Goal: Obtain resource: Obtain resource

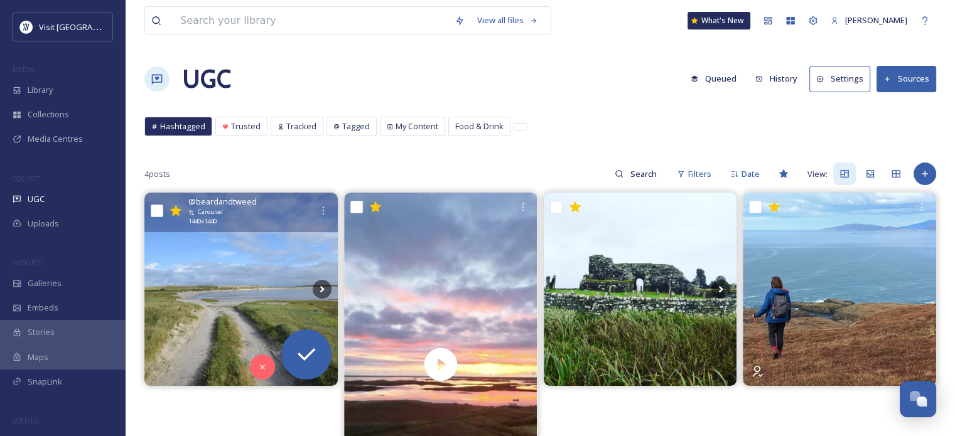
click at [284, 258] on img at bounding box center [240, 289] width 193 height 193
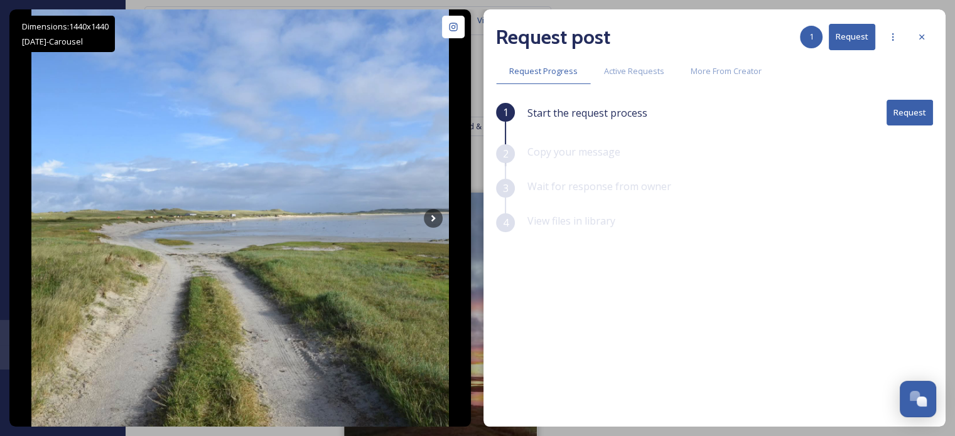
click at [914, 117] on button "Request" at bounding box center [910, 113] width 46 height 26
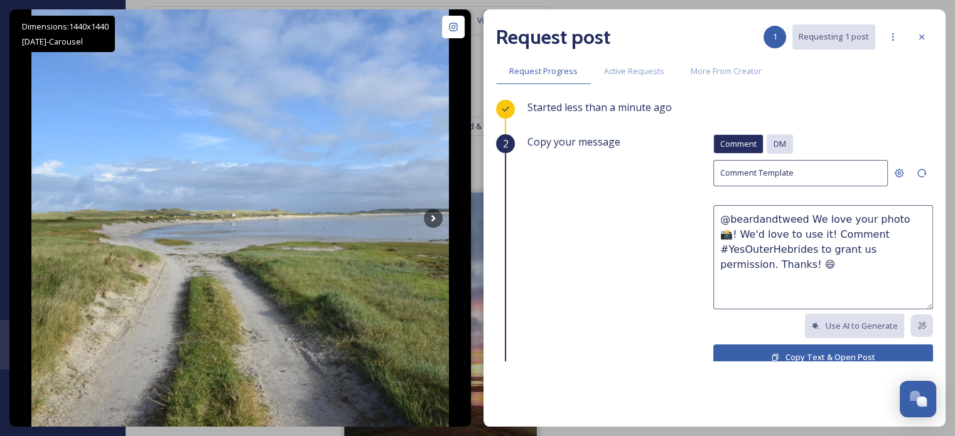
click at [774, 143] on span "DM" at bounding box center [780, 144] width 13 height 12
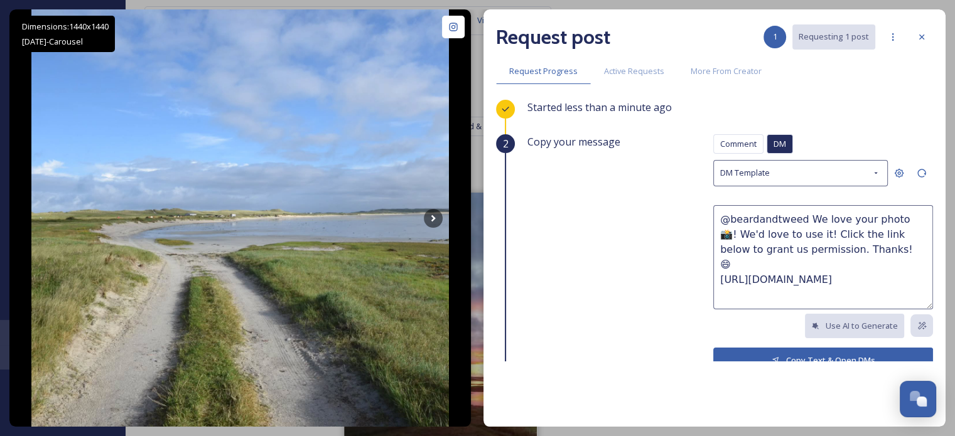
click at [772, 354] on button "Copy Text & Open DMs" at bounding box center [823, 361] width 220 height 26
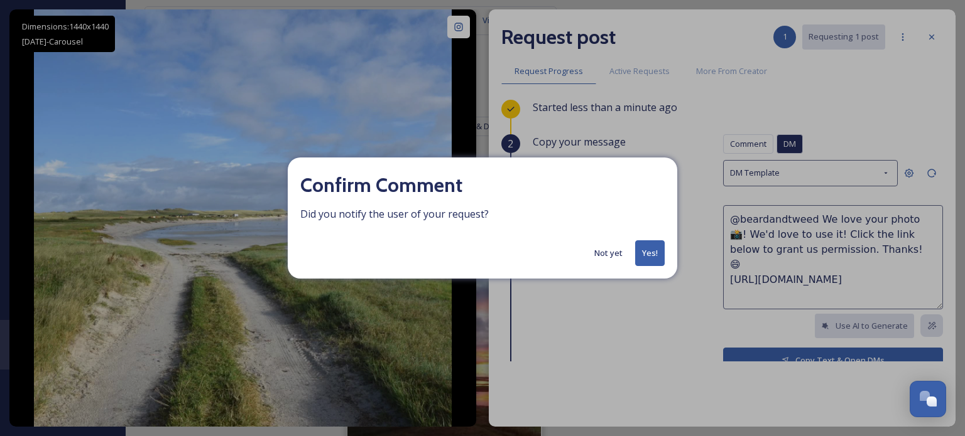
click at [648, 261] on button "Yes!" at bounding box center [650, 254] width 30 height 26
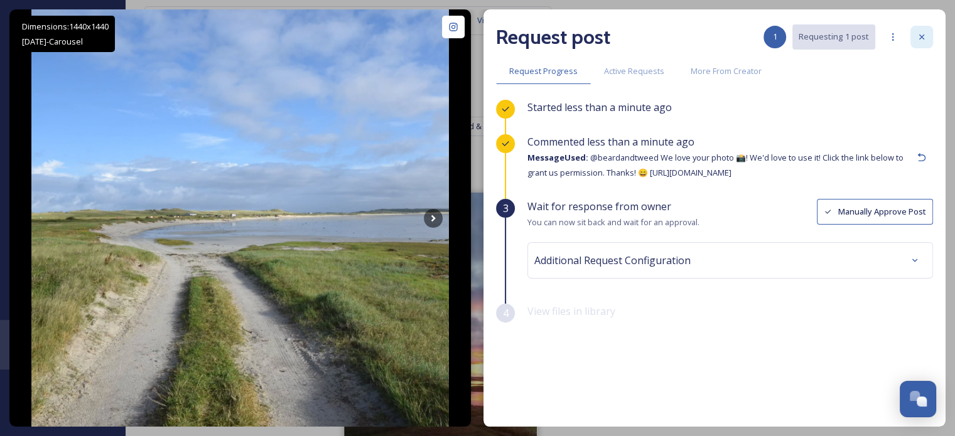
click at [921, 31] on div at bounding box center [922, 37] width 23 height 23
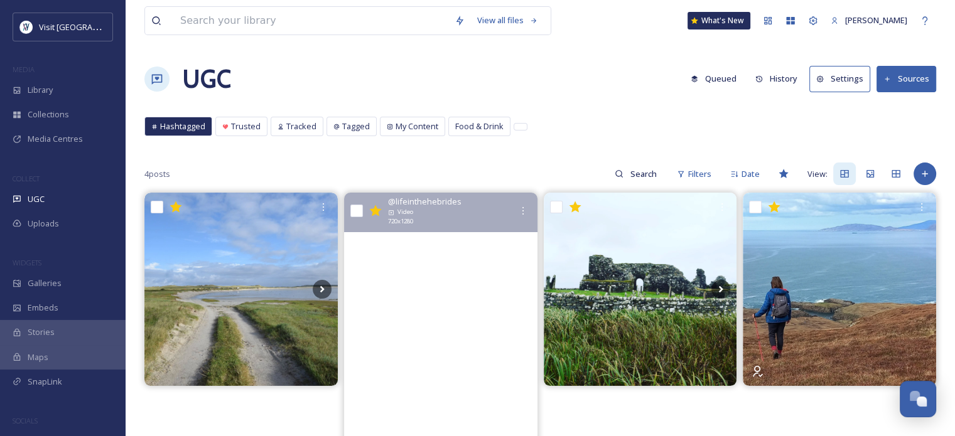
click at [404, 288] on video "Another stunner, still weather makes for the perfect mirror in the water shot. …" at bounding box center [440, 365] width 193 height 344
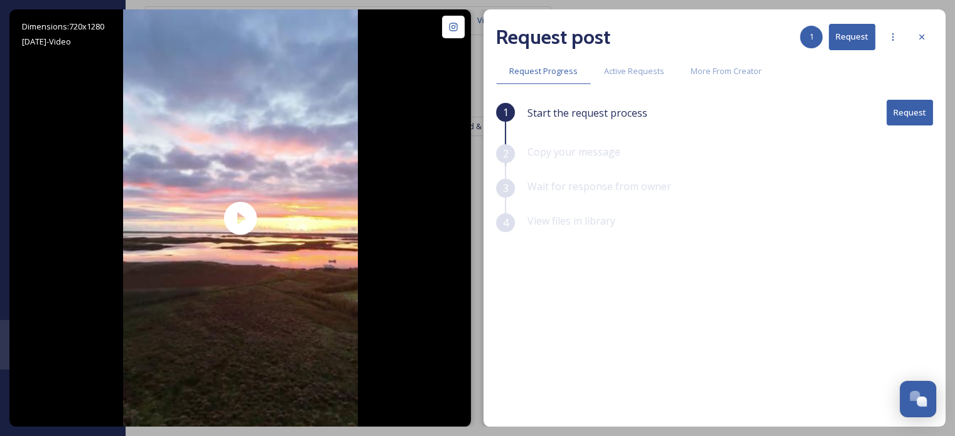
click at [927, 107] on button "Request" at bounding box center [910, 113] width 46 height 26
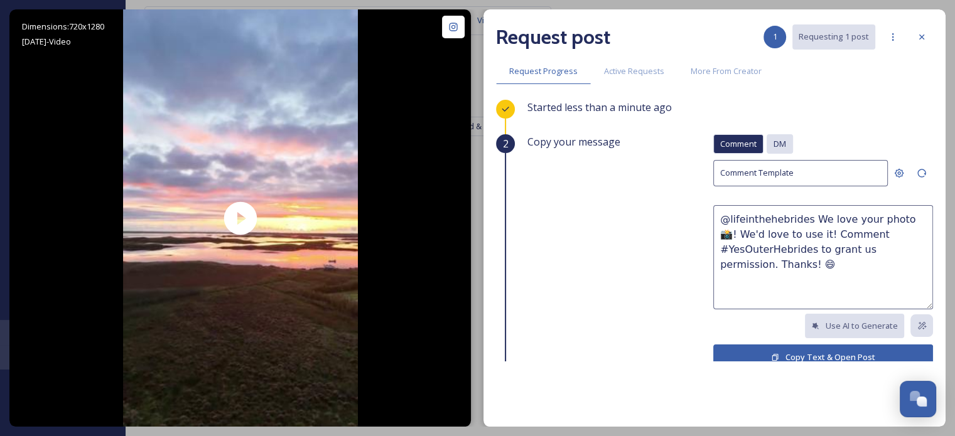
click at [774, 141] on span "DM" at bounding box center [780, 144] width 13 height 12
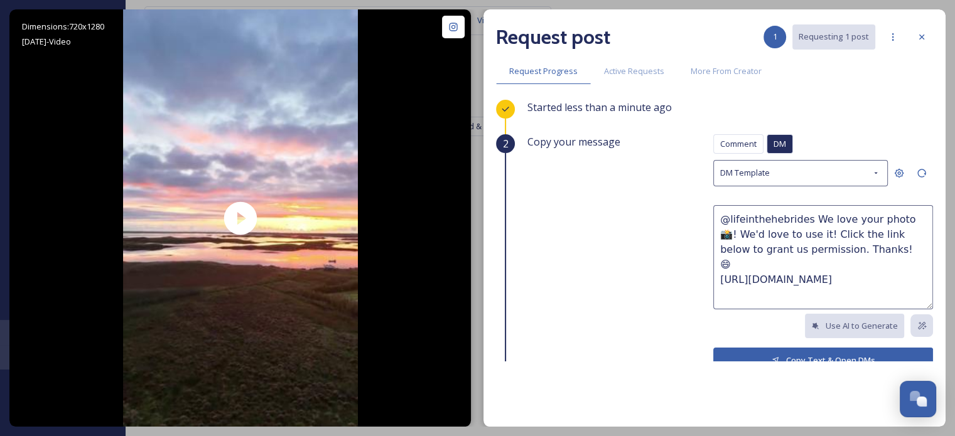
click at [805, 358] on button "Copy Text & Open DMs" at bounding box center [823, 361] width 220 height 26
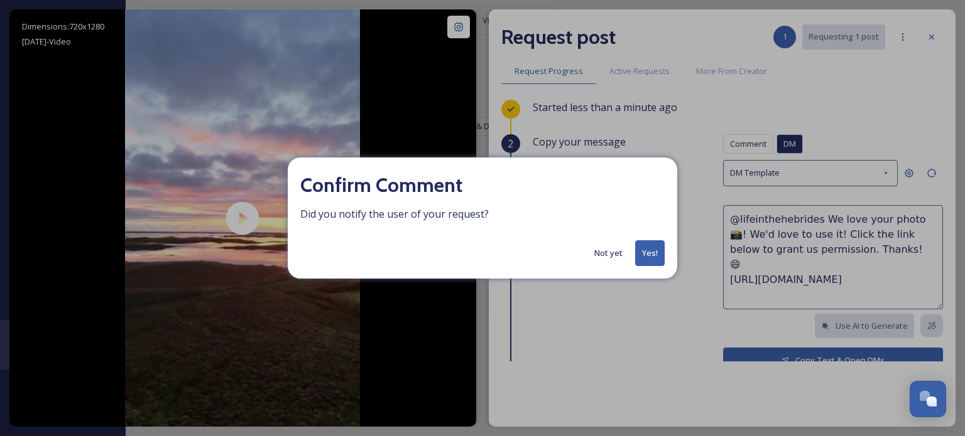
click at [651, 258] on button "Yes!" at bounding box center [650, 254] width 30 height 26
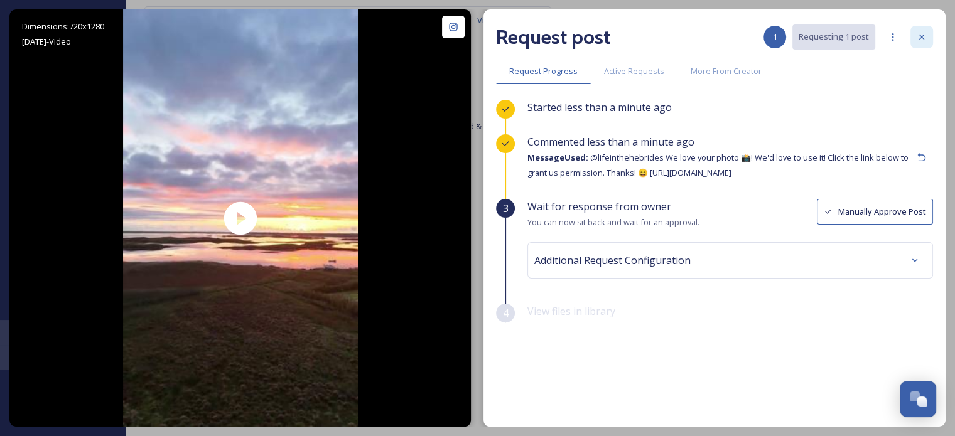
click at [922, 35] on icon at bounding box center [922, 37] width 10 height 10
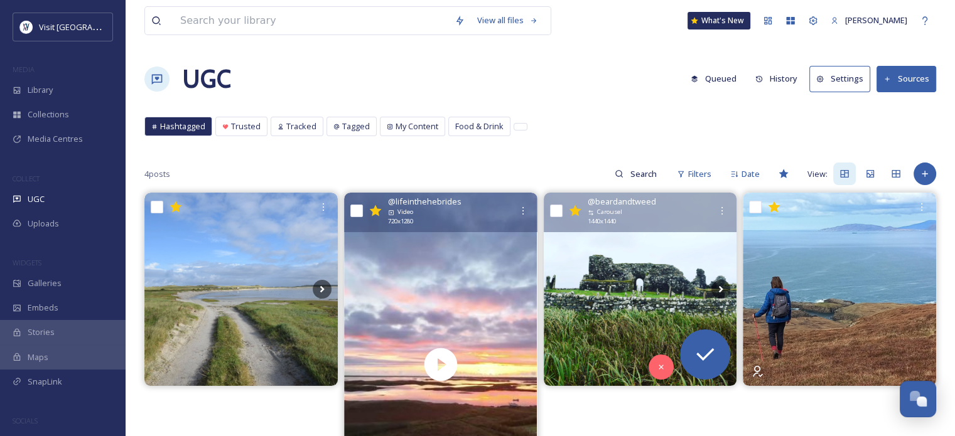
click at [683, 303] on img at bounding box center [640, 289] width 193 height 193
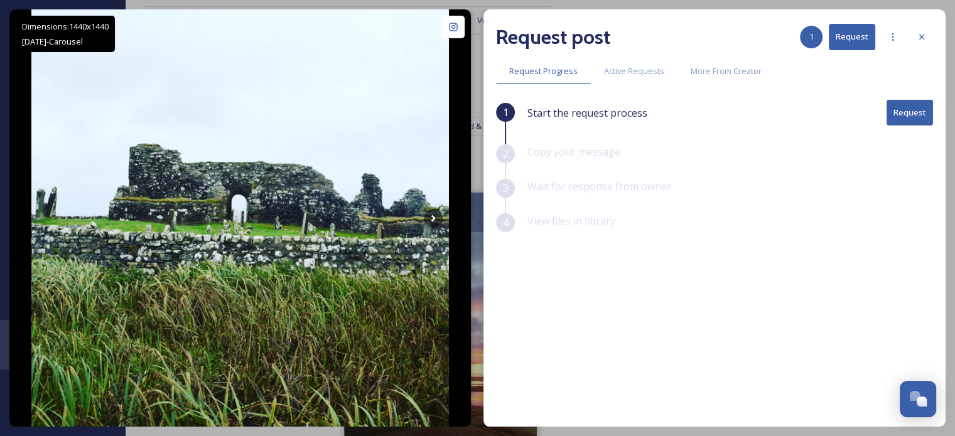
click at [912, 107] on button "Request" at bounding box center [910, 113] width 46 height 26
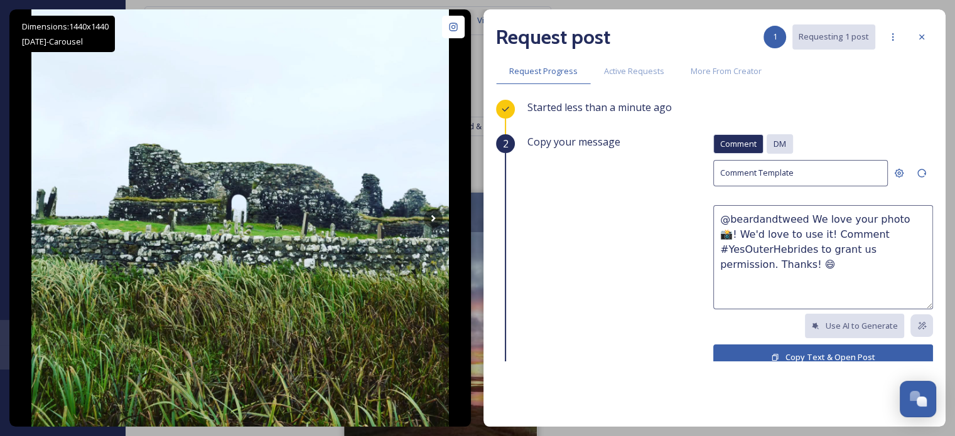
click at [774, 141] on span "DM" at bounding box center [780, 144] width 13 height 12
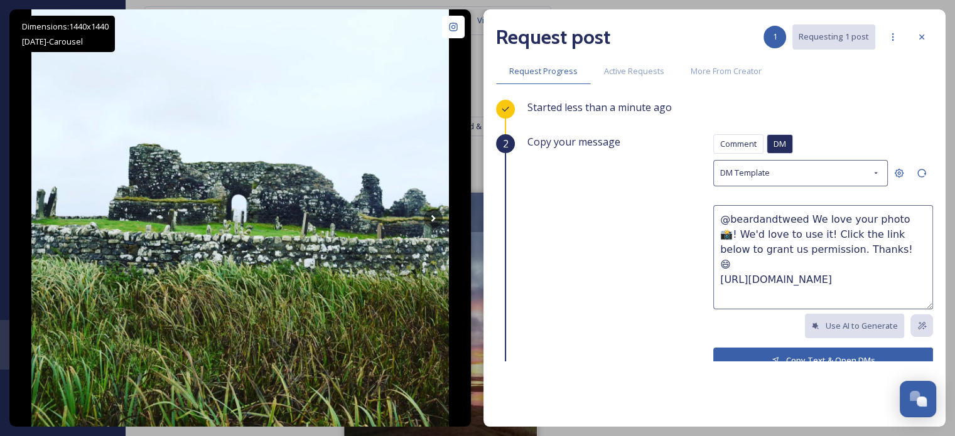
click at [782, 353] on button "Copy Text & Open DMs" at bounding box center [823, 361] width 220 height 26
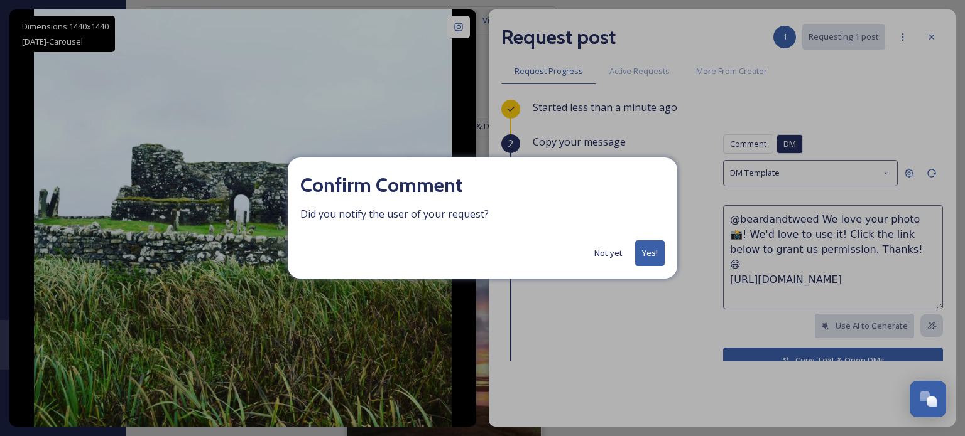
click at [648, 253] on button "Yes!" at bounding box center [650, 254] width 30 height 26
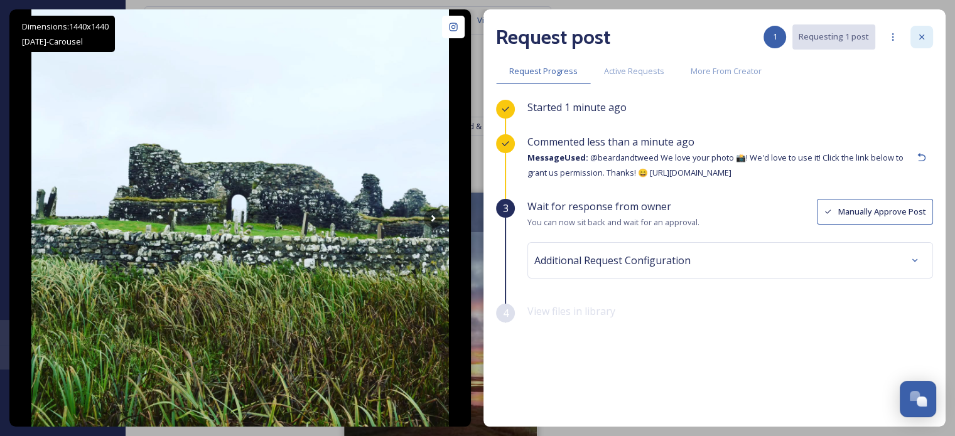
click at [924, 35] on icon at bounding box center [922, 37] width 10 height 10
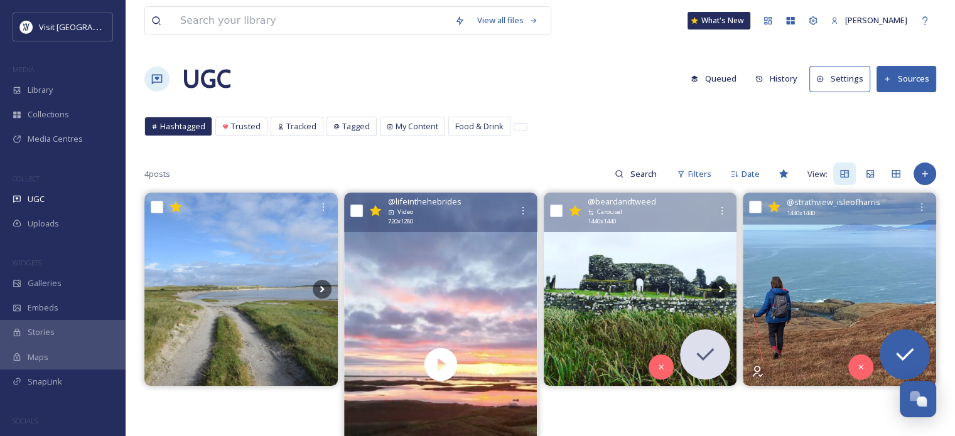
click at [875, 273] on img at bounding box center [839, 289] width 193 height 193
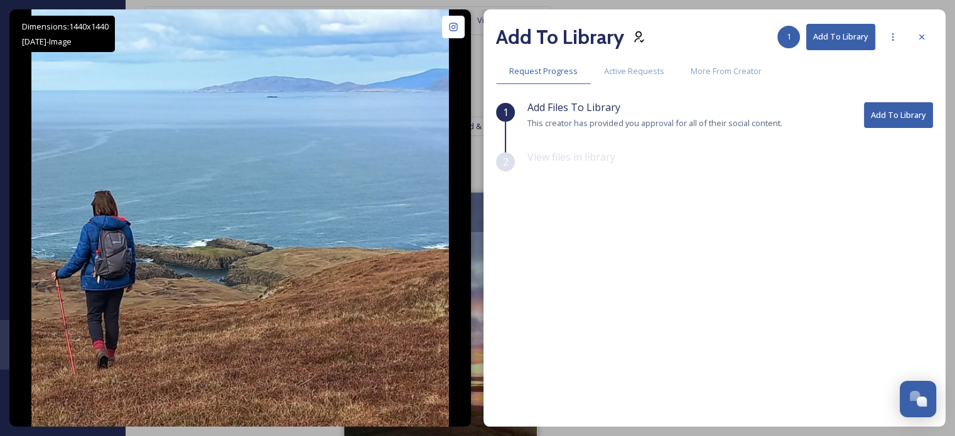
click at [900, 116] on button "Add To Library" at bounding box center [898, 115] width 69 height 26
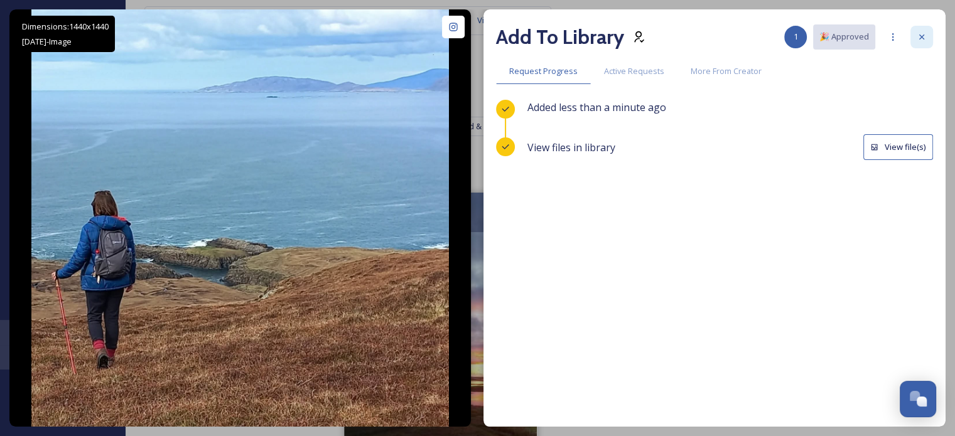
click at [924, 34] on icon at bounding box center [922, 37] width 10 height 10
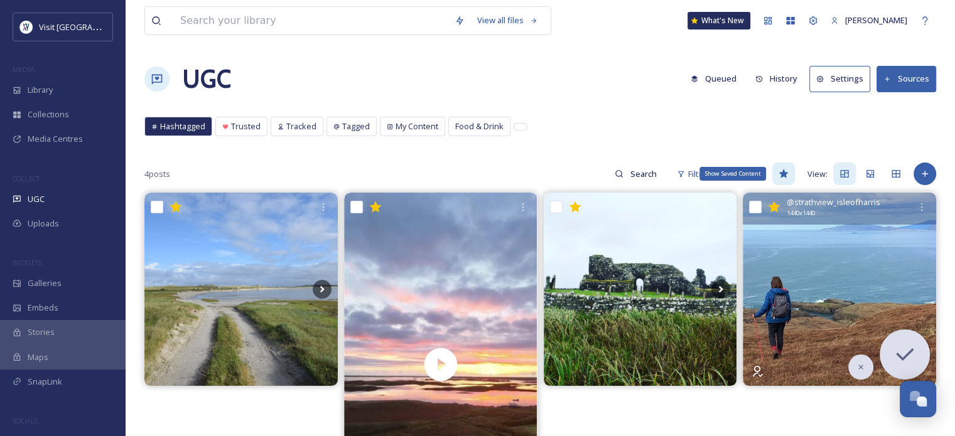
click at [786, 171] on icon at bounding box center [784, 174] width 10 height 10
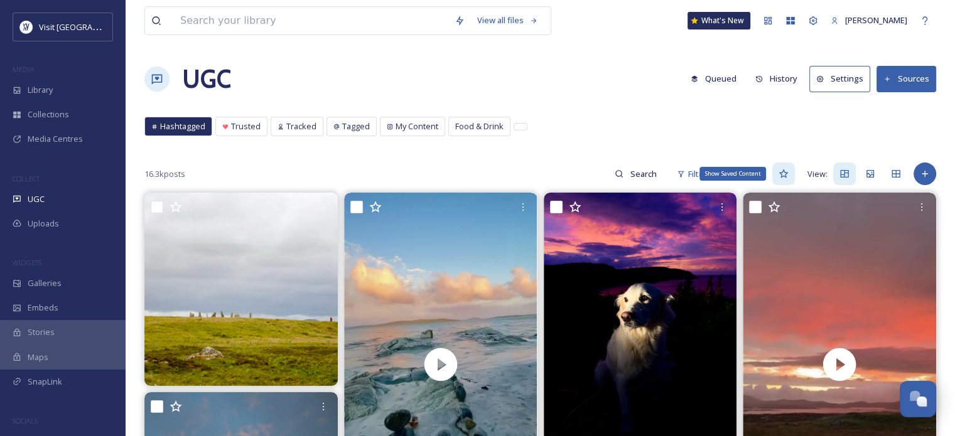
click at [786, 171] on icon at bounding box center [784, 174] width 10 height 10
